Goal: Navigation & Orientation: Find specific page/section

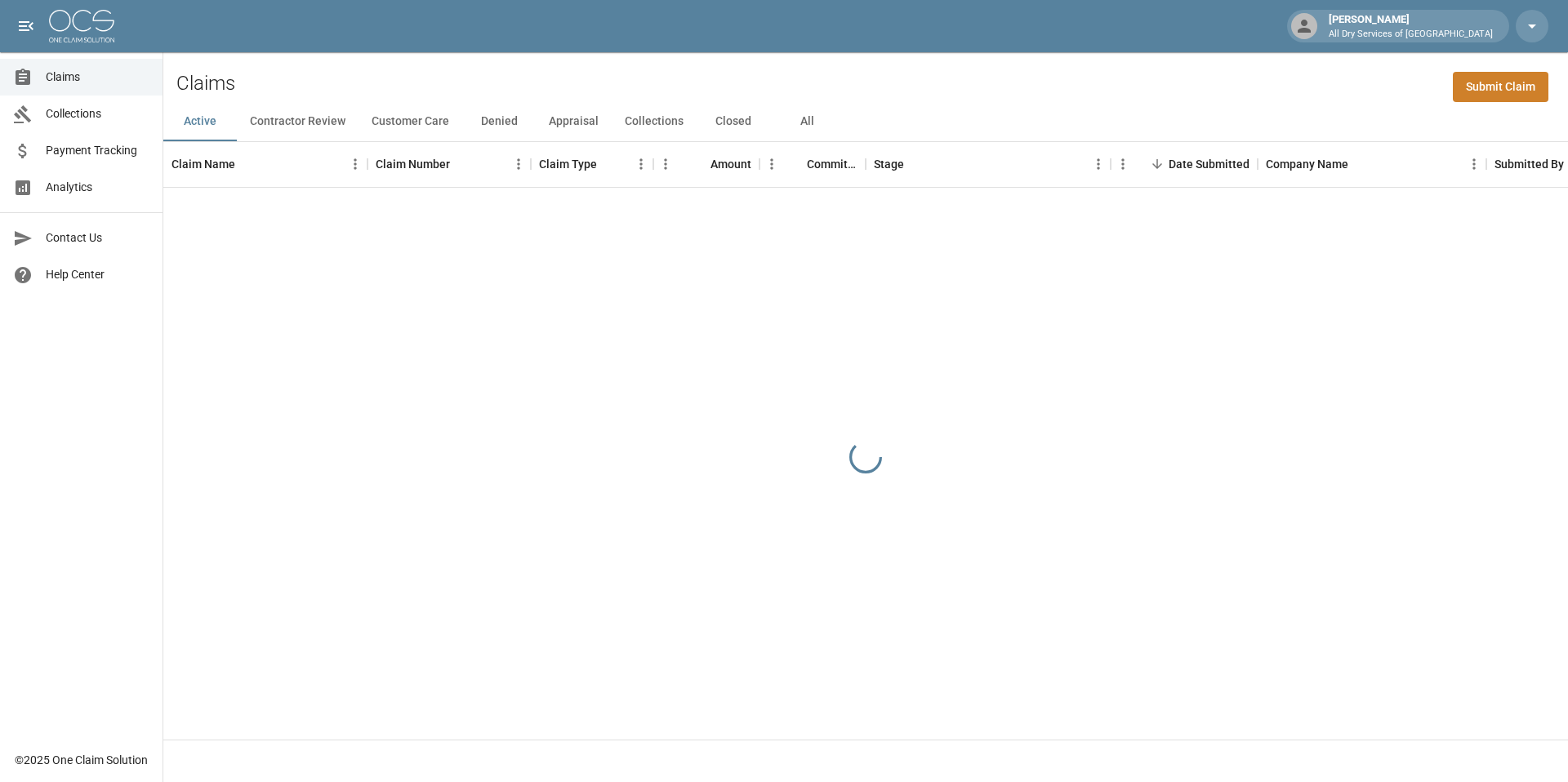
click at [99, 86] on link "Claims" at bounding box center [81, 77] width 163 height 37
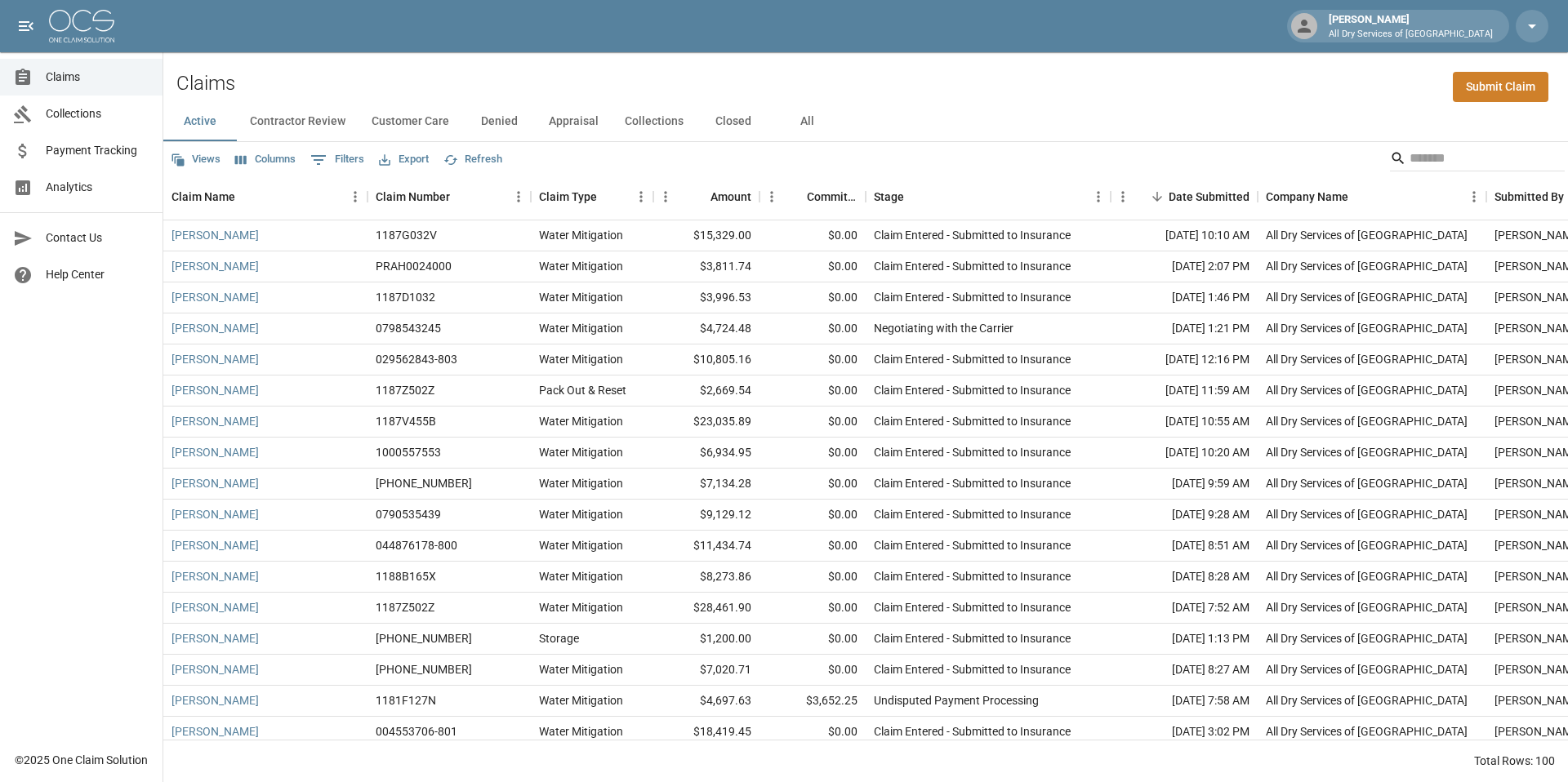
click at [92, 191] on span "Analytics" at bounding box center [98, 188] width 104 height 17
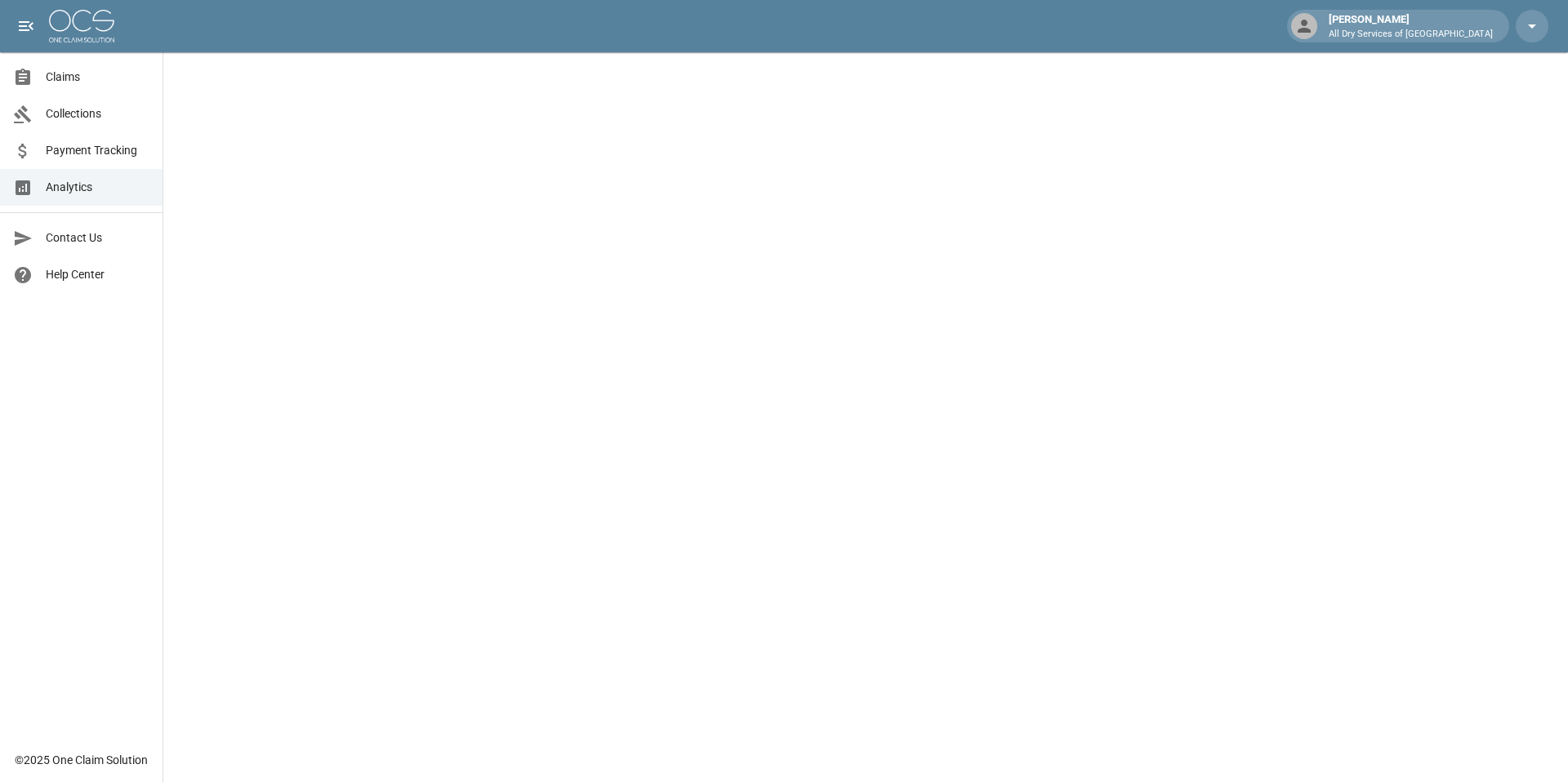
click at [78, 119] on span "Collections" at bounding box center [98, 114] width 104 height 17
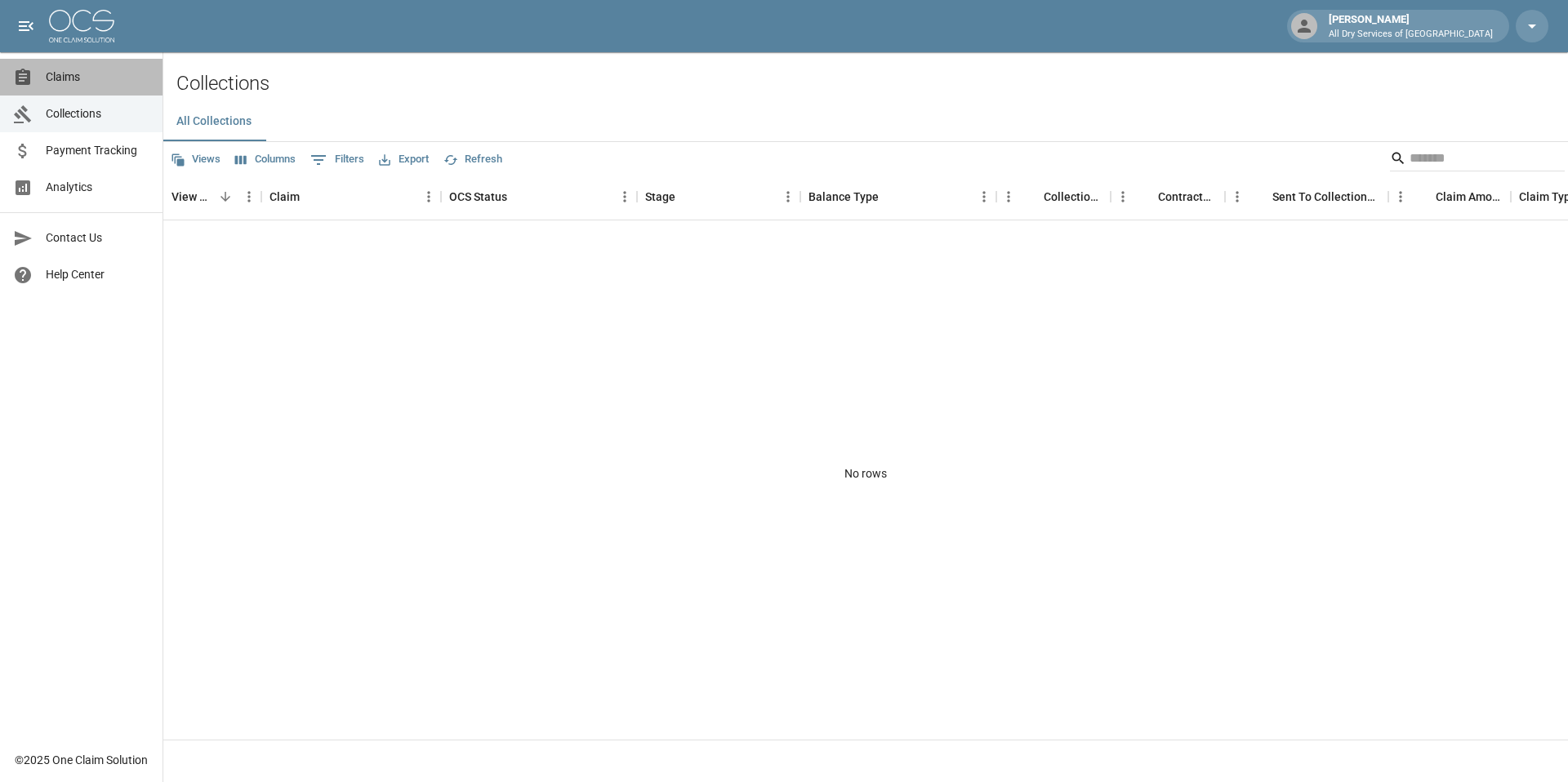
click at [53, 69] on span "Claims" at bounding box center [98, 77] width 104 height 17
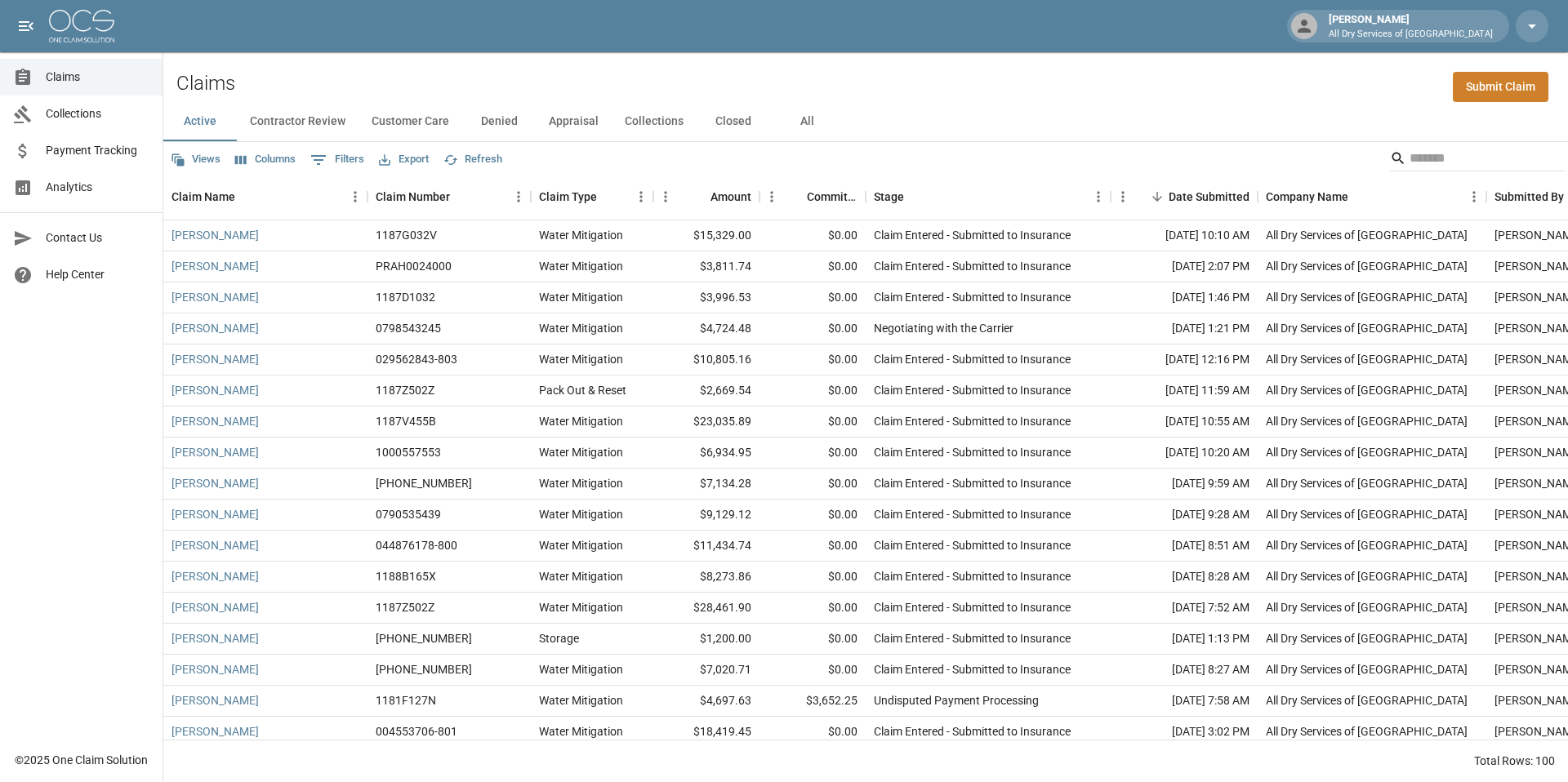
click at [72, 186] on span "Analytics" at bounding box center [98, 188] width 104 height 17
